Goal: Task Accomplishment & Management: Use online tool/utility

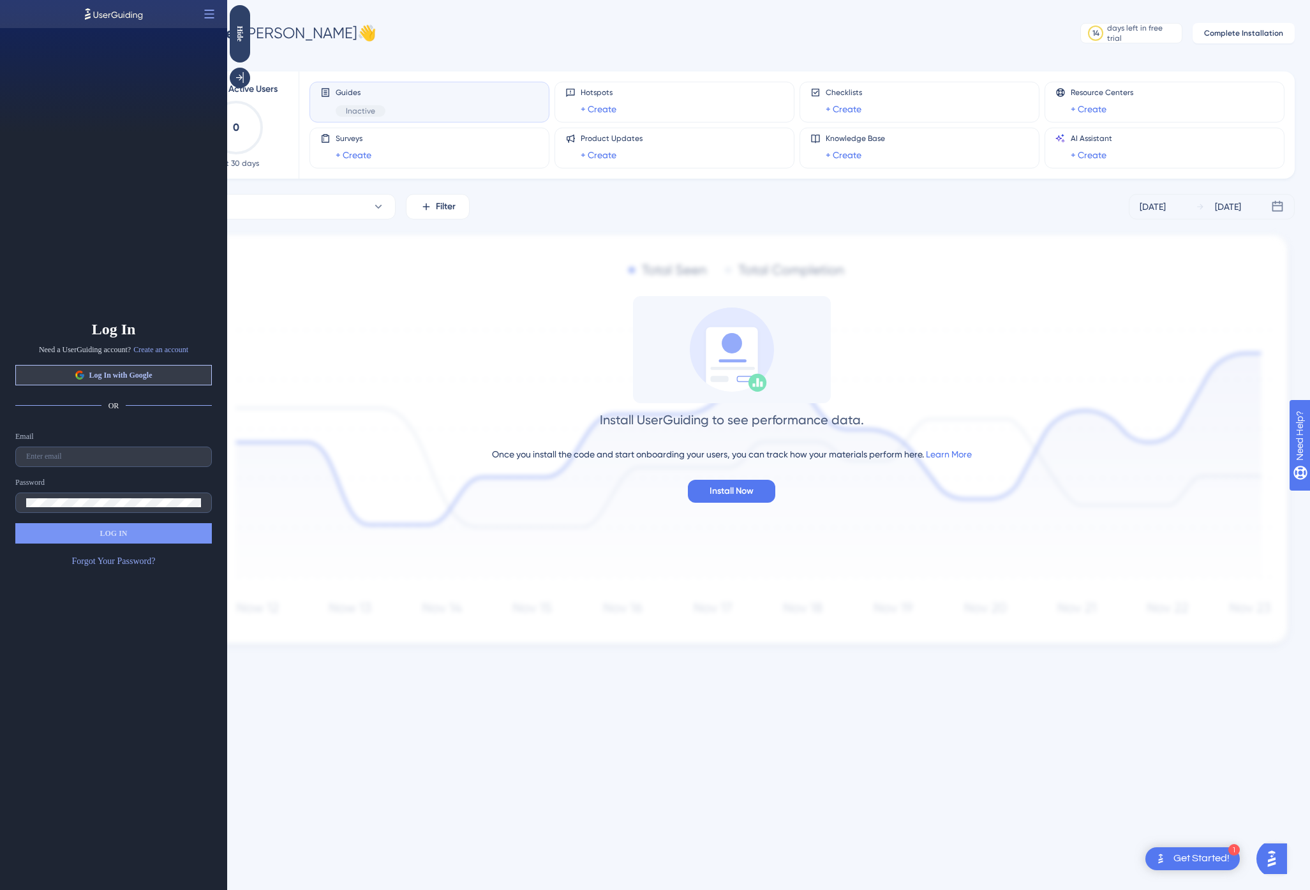
click at [137, 371] on span "Log In with Google" at bounding box center [120, 375] width 63 height 10
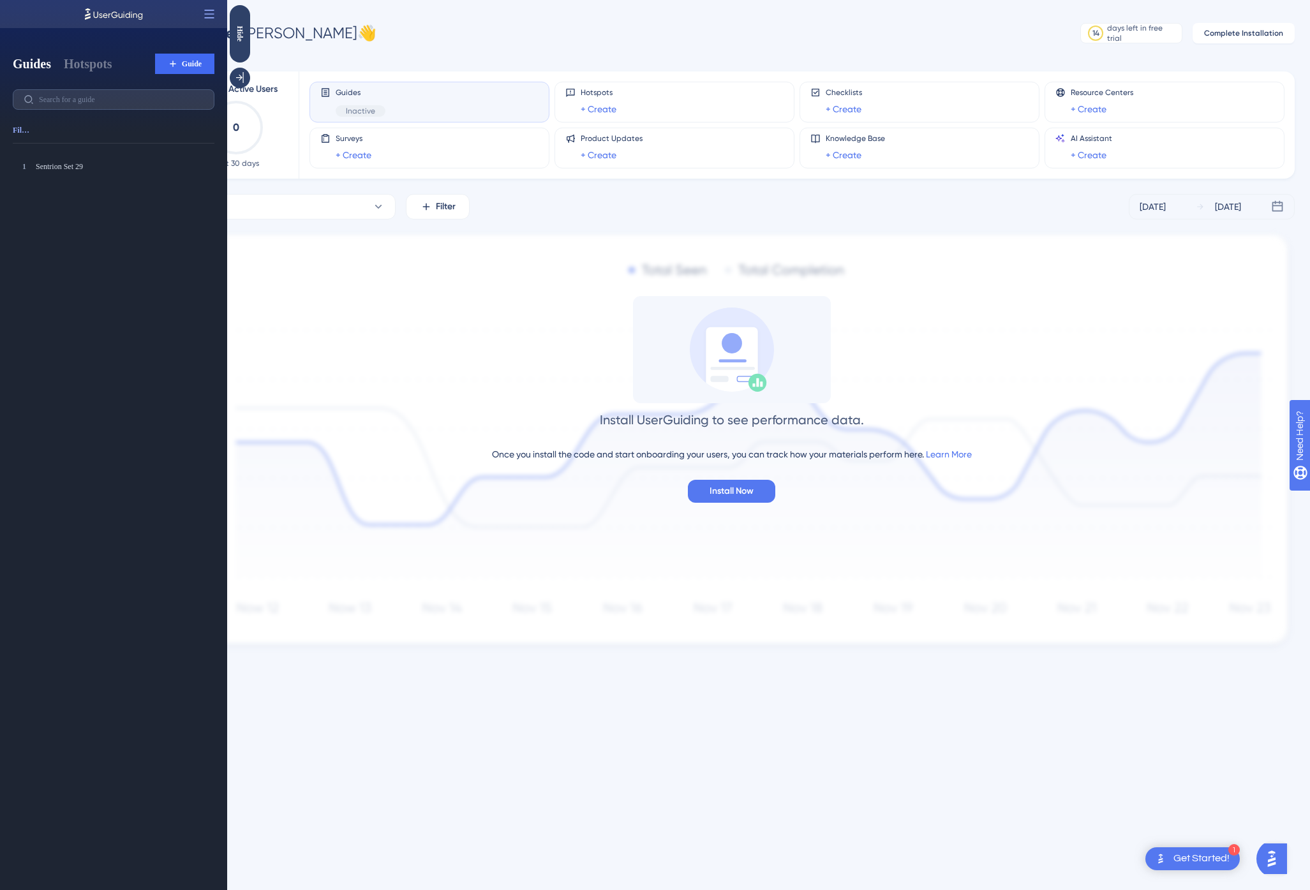
click at [317, 302] on div "Install UserGuiding to see performance data. Once you install the code and star…" at bounding box center [731, 399] width 1126 height 207
click at [68, 169] on div "Sentrion Set 29" at bounding box center [101, 166] width 130 height 10
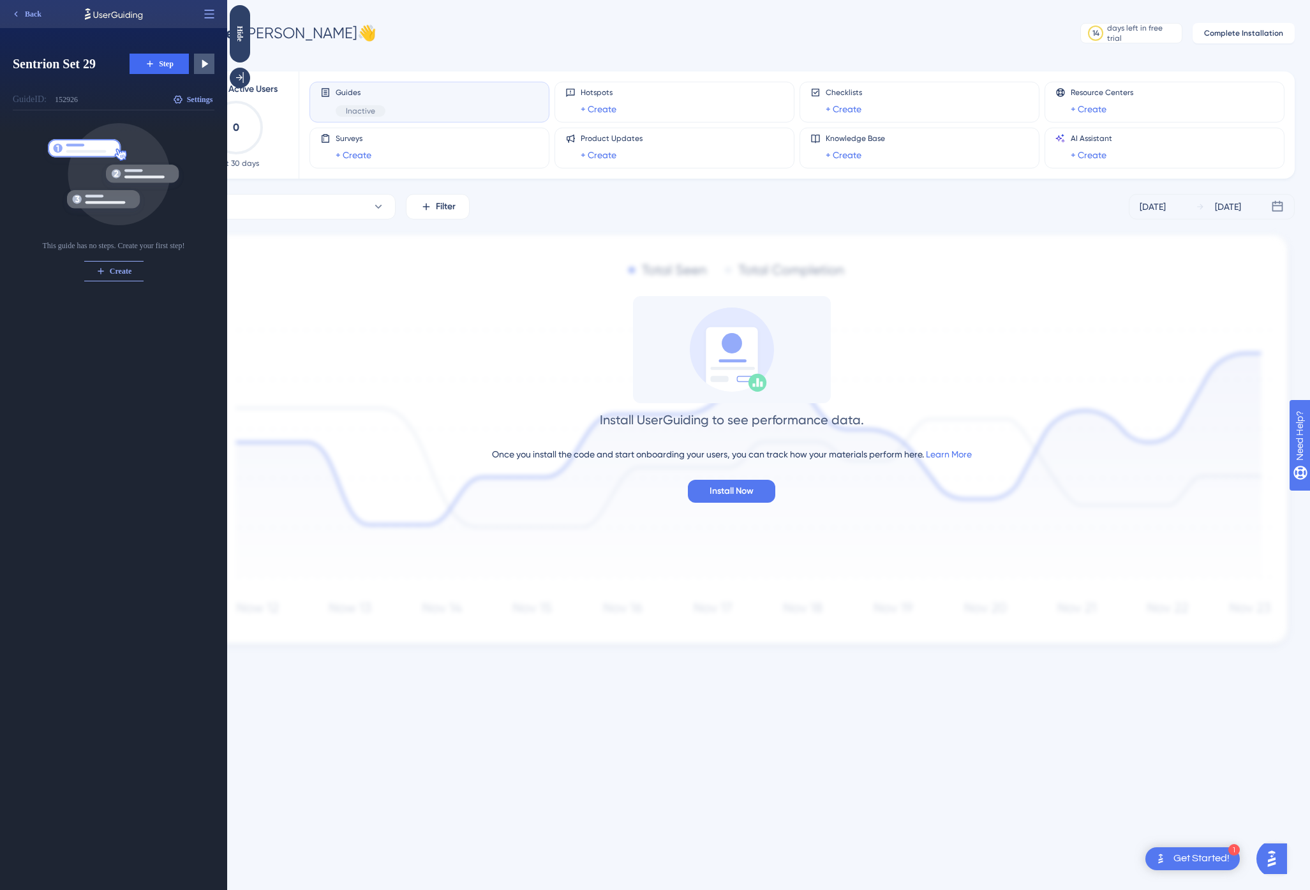
click at [361, 246] on img at bounding box center [731, 441] width 1126 height 423
click at [208, 15] on icon at bounding box center [209, 14] width 13 height 13
click at [236, 47] on div "Hide" at bounding box center [240, 33] width 20 height 57
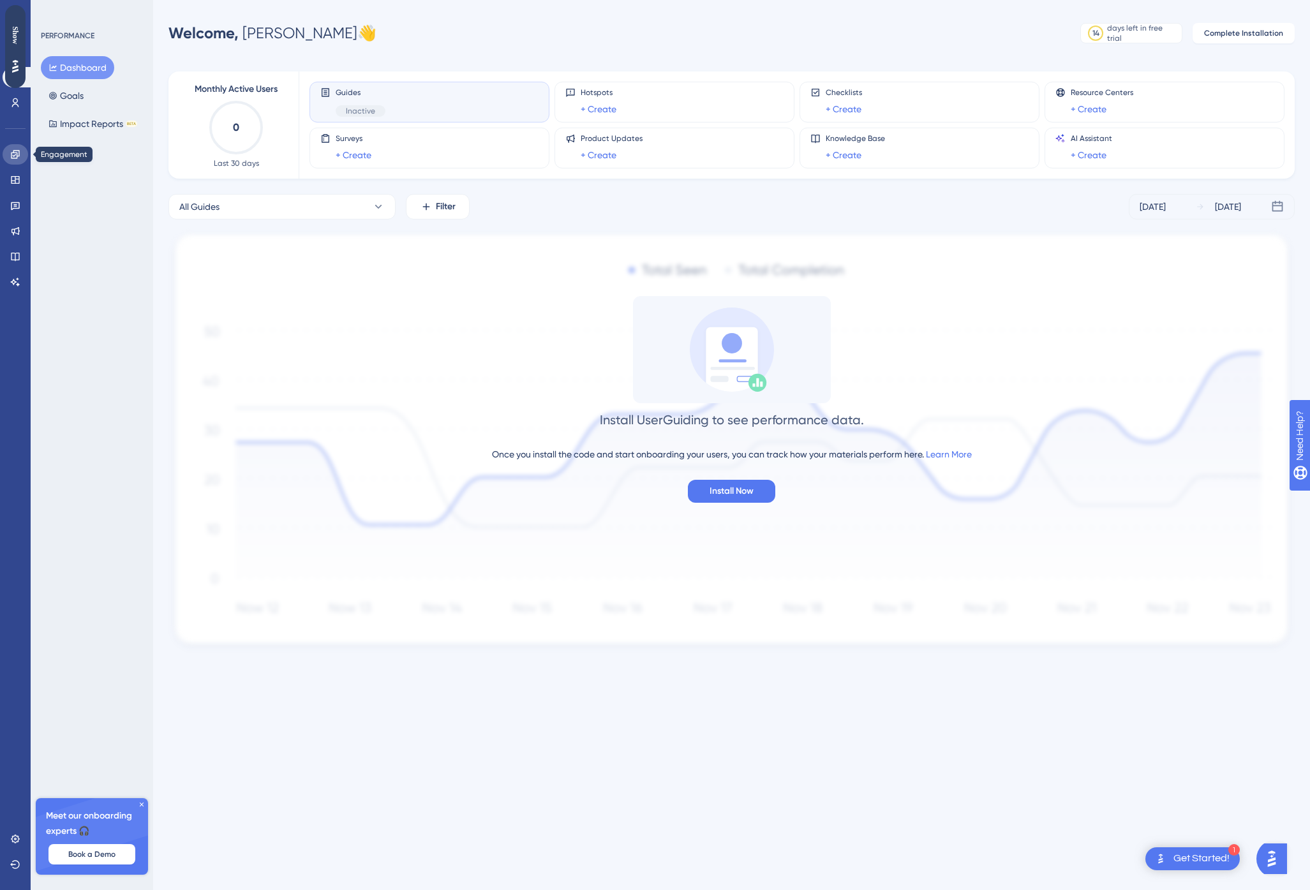
click at [19, 160] on link at bounding box center [16, 154] width 26 height 20
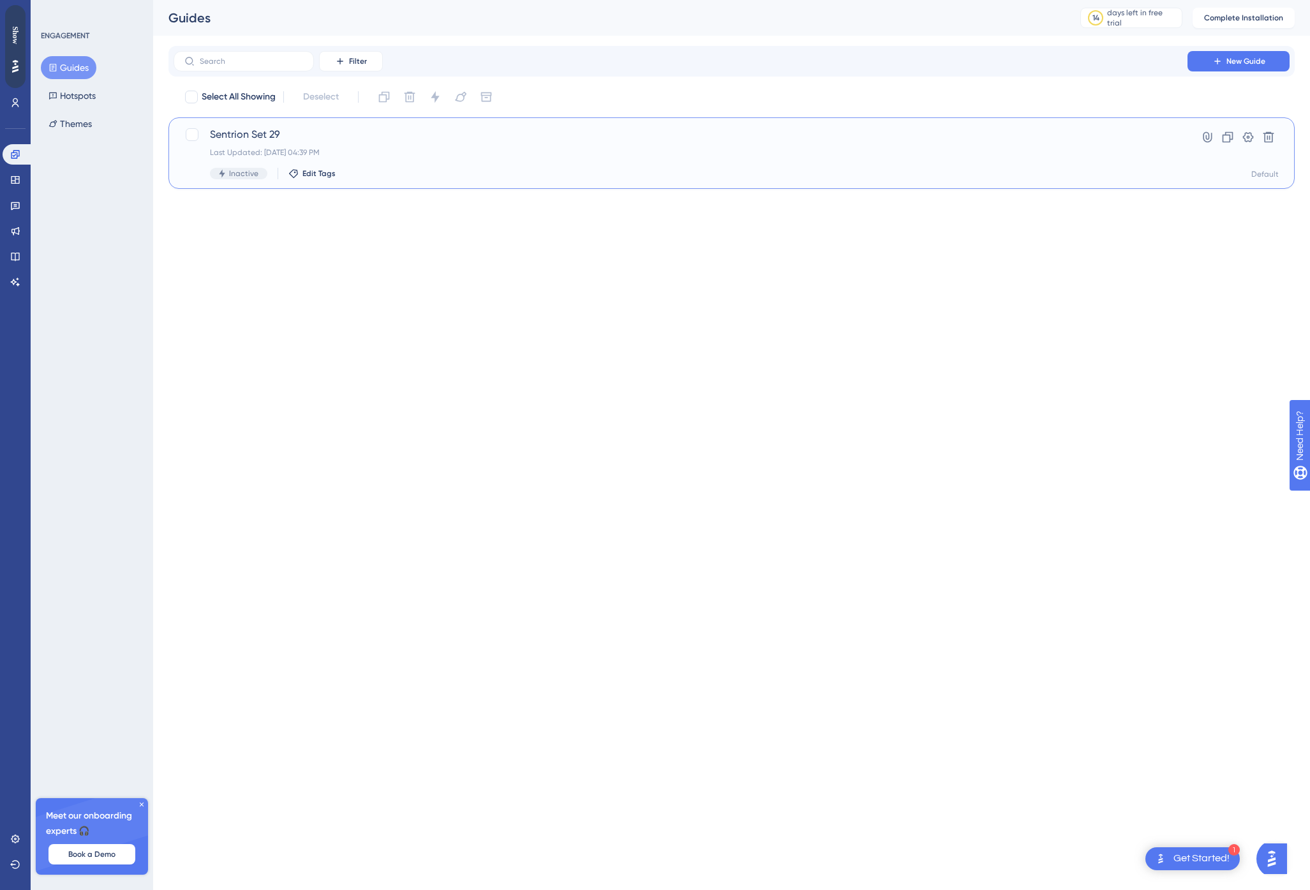
click at [327, 145] on div "Sentrion Set 29 Last Updated: Sep 27 2025, 04:39 PM Inactive Edit Tags" at bounding box center [680, 153] width 941 height 52
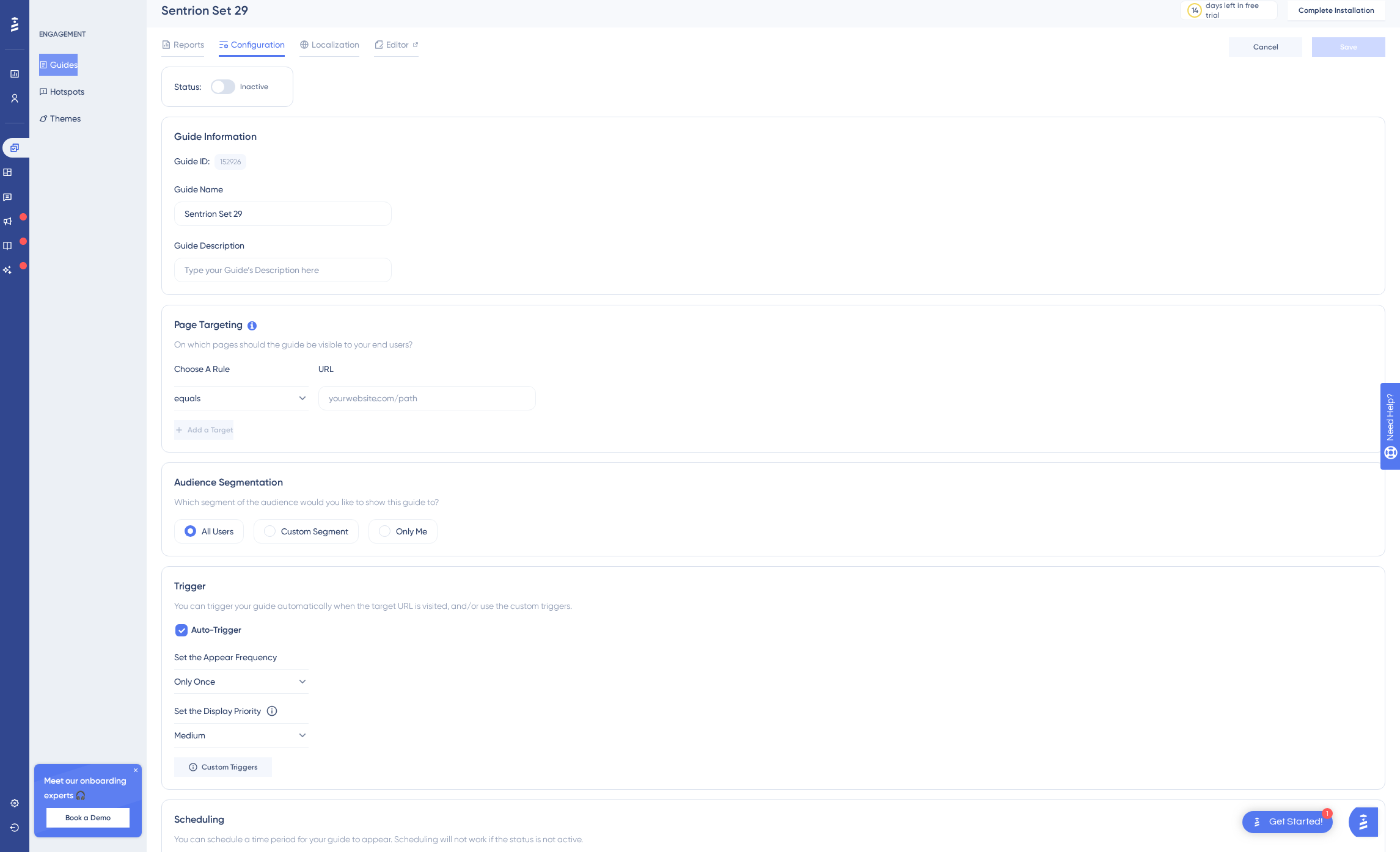
scroll to position [12, 0]
click at [383, 34] on div "Editor" at bounding box center [396, 38] width 45 height 14
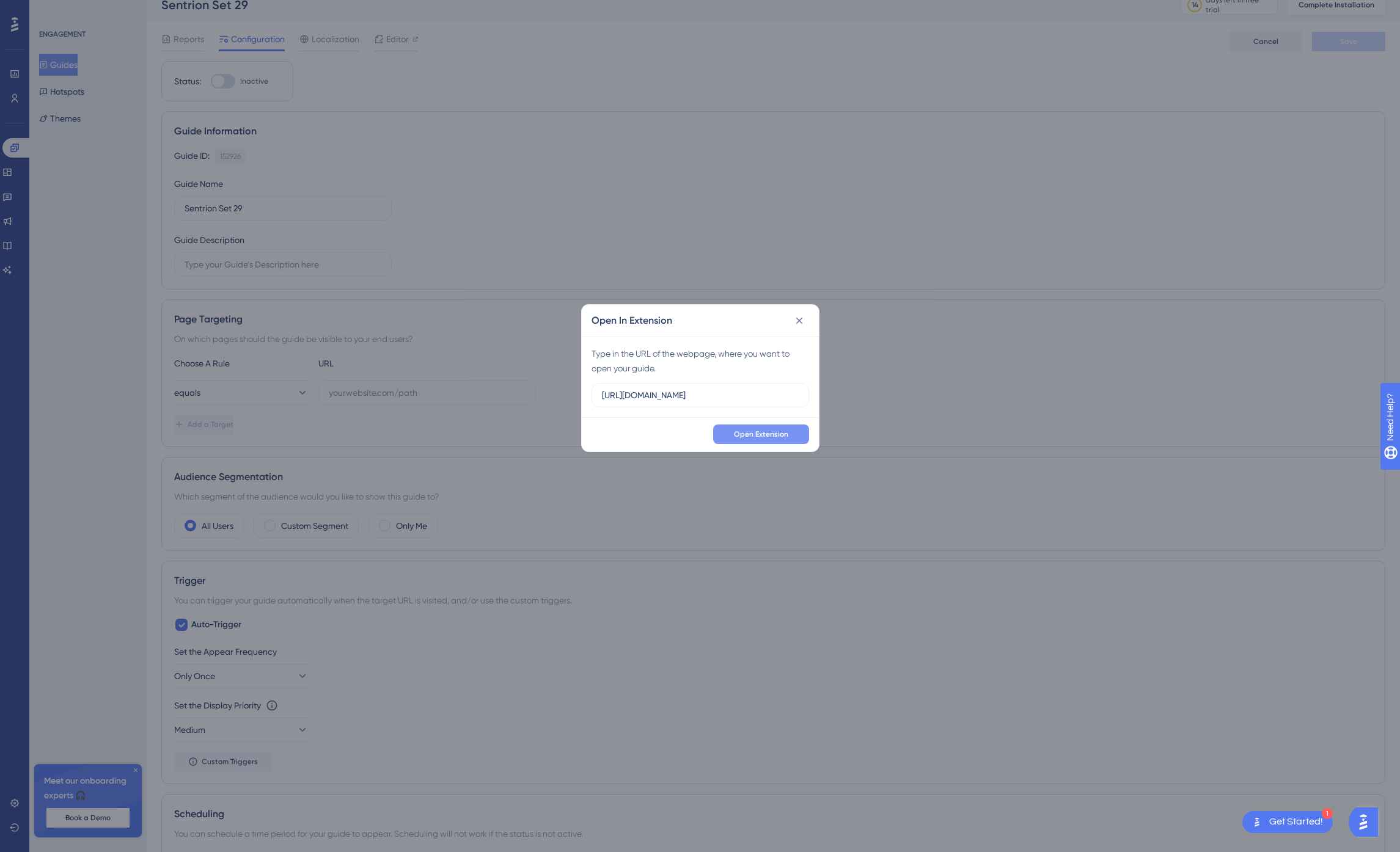
scroll to position [0, 4]
type input "https://sentrionlabs-dev.onrender.com/dashboard"
click at [732, 428] on button "Open Extension" at bounding box center [761, 435] width 96 height 19
